Goal: Information Seeking & Learning: Check status

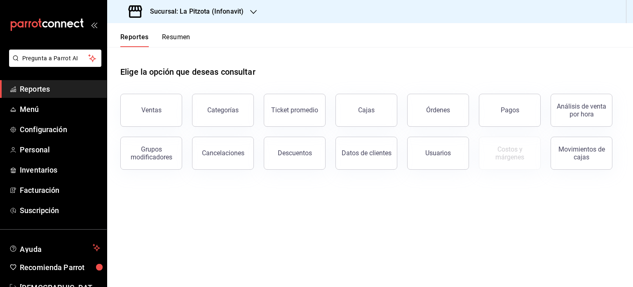
click at [174, 39] on button "Resumen" at bounding box center [176, 40] width 28 height 14
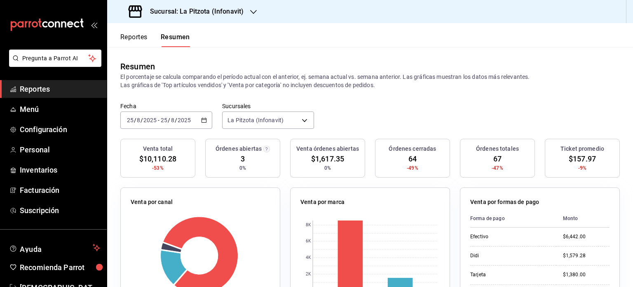
click at [212, 120] on div "Fecha 2025-08-25 25 / 8 / 2025 - 2025-08-25 25 / 8 / 2025 Sucursales La Pitzota…" at bounding box center [370, 120] width 526 height 36
click at [197, 122] on div "2025-08-25 25 / 8 / 2025 - 2025-08-25 25 / 8 / 2025" at bounding box center [166, 119] width 92 height 17
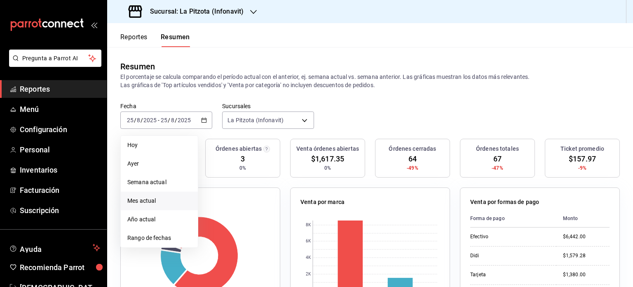
click at [156, 193] on li "Mes actual" at bounding box center [159, 200] width 77 height 19
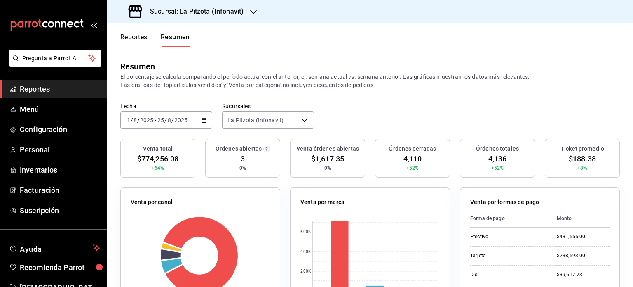
click at [140, 40] on button "Reportes" at bounding box center [133, 40] width 27 height 14
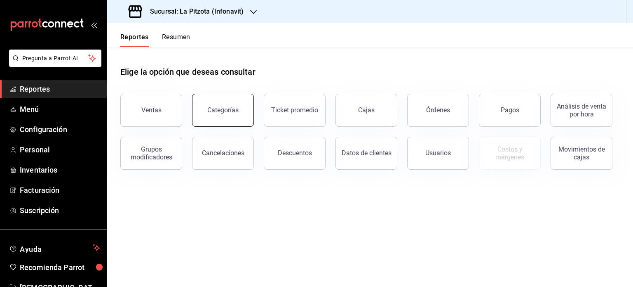
click at [212, 108] on div "Categorías" at bounding box center [222, 110] width 31 height 8
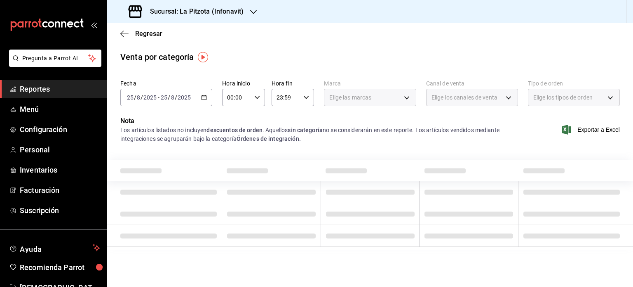
click at [205, 100] on \(Stroke\) "button" at bounding box center [204, 97] width 5 height 5
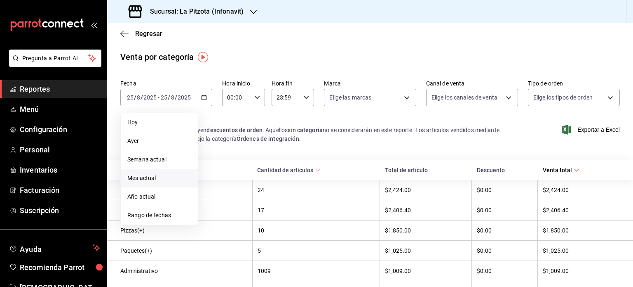
click at [153, 178] on span "Mes actual" at bounding box center [159, 178] width 64 height 9
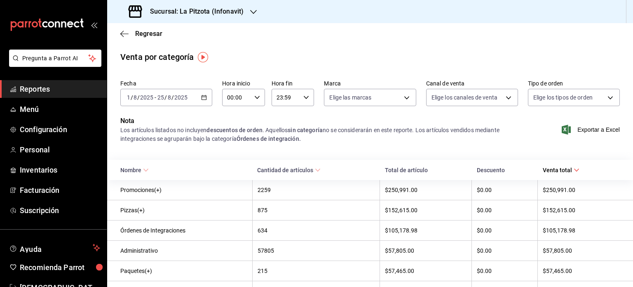
click at [590, 40] on div "Regresar" at bounding box center [370, 33] width 526 height 21
